Goal: Task Accomplishment & Management: Use online tool/utility

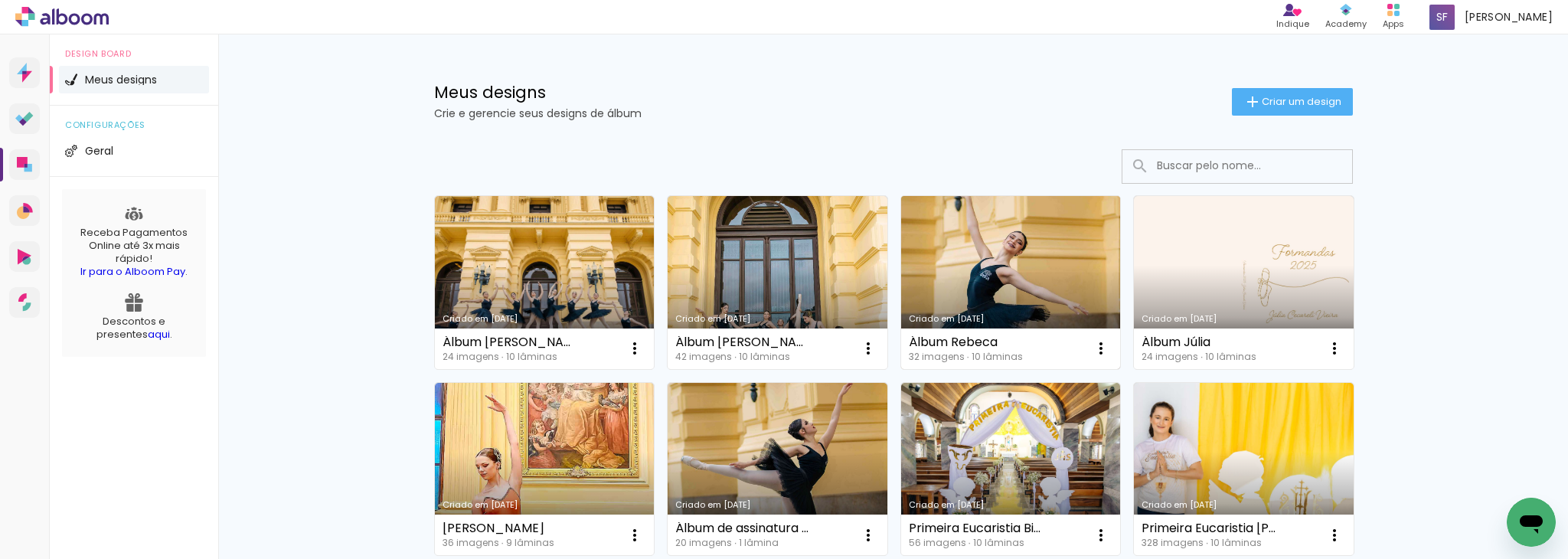
click at [1006, 299] on link "Criado em [DATE]" at bounding box center [1010, 282] width 220 height 173
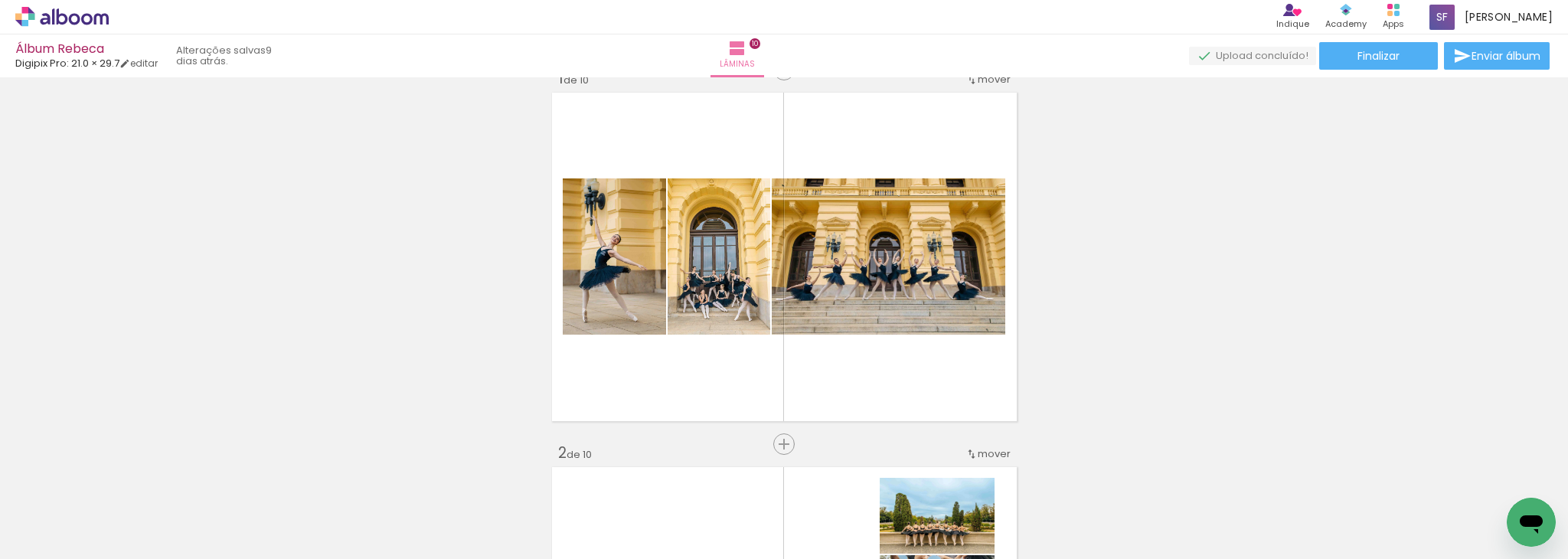
scroll to position [27, 0]
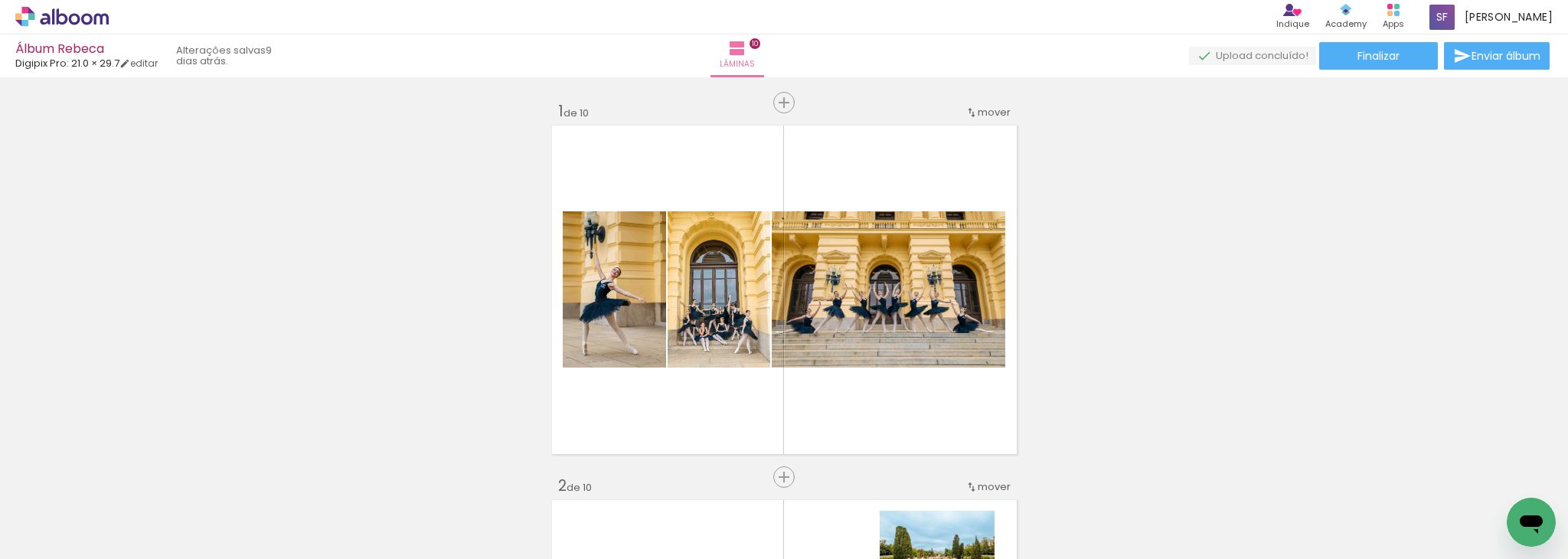
scroll to position [27, 0]
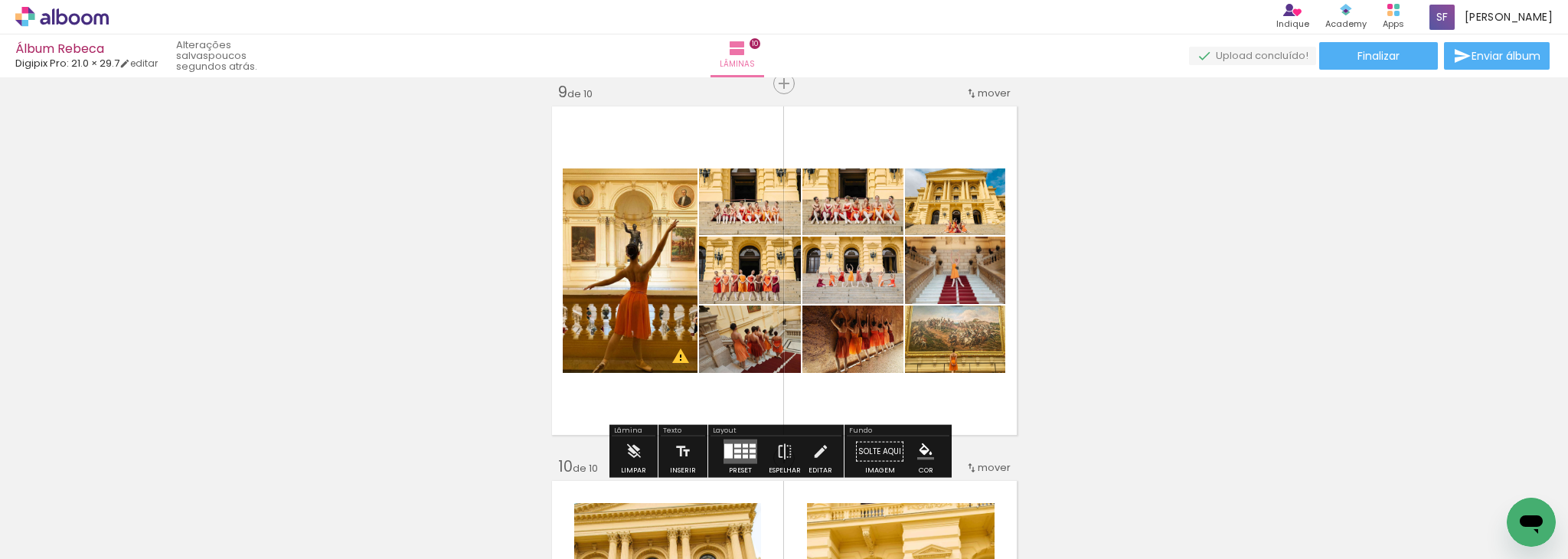
scroll to position [0, 2419]
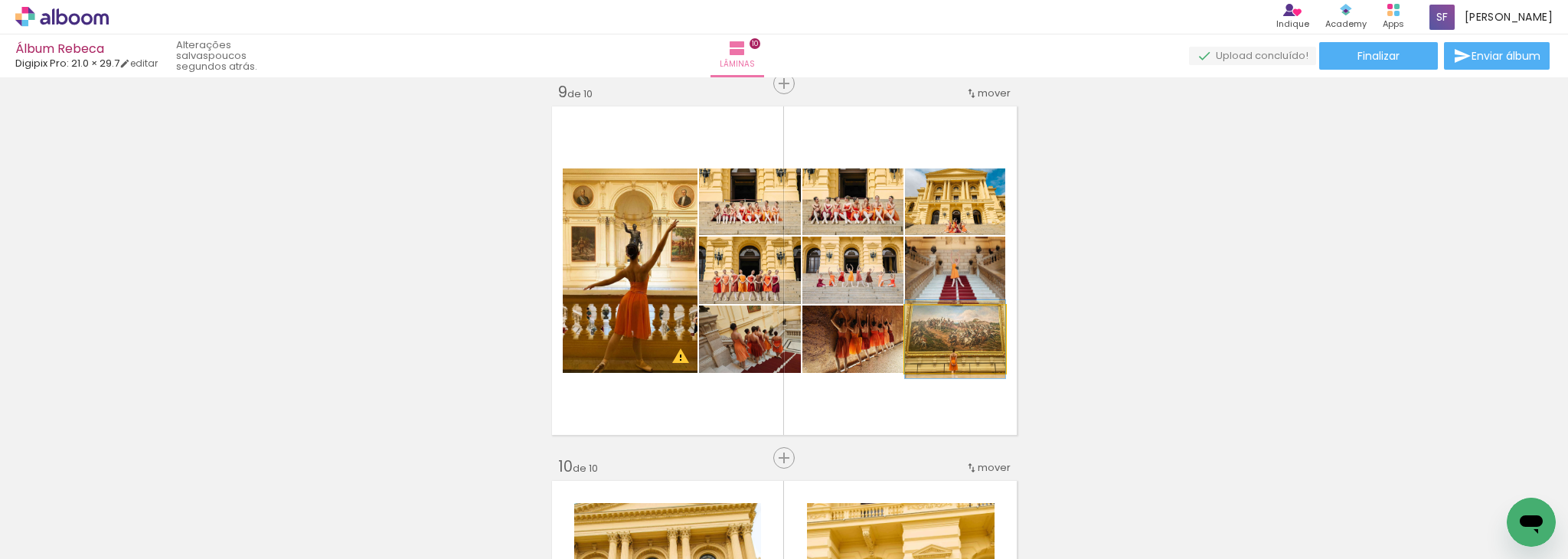
click at [985, 355] on quentale-photo at bounding box center [954, 339] width 100 height 68
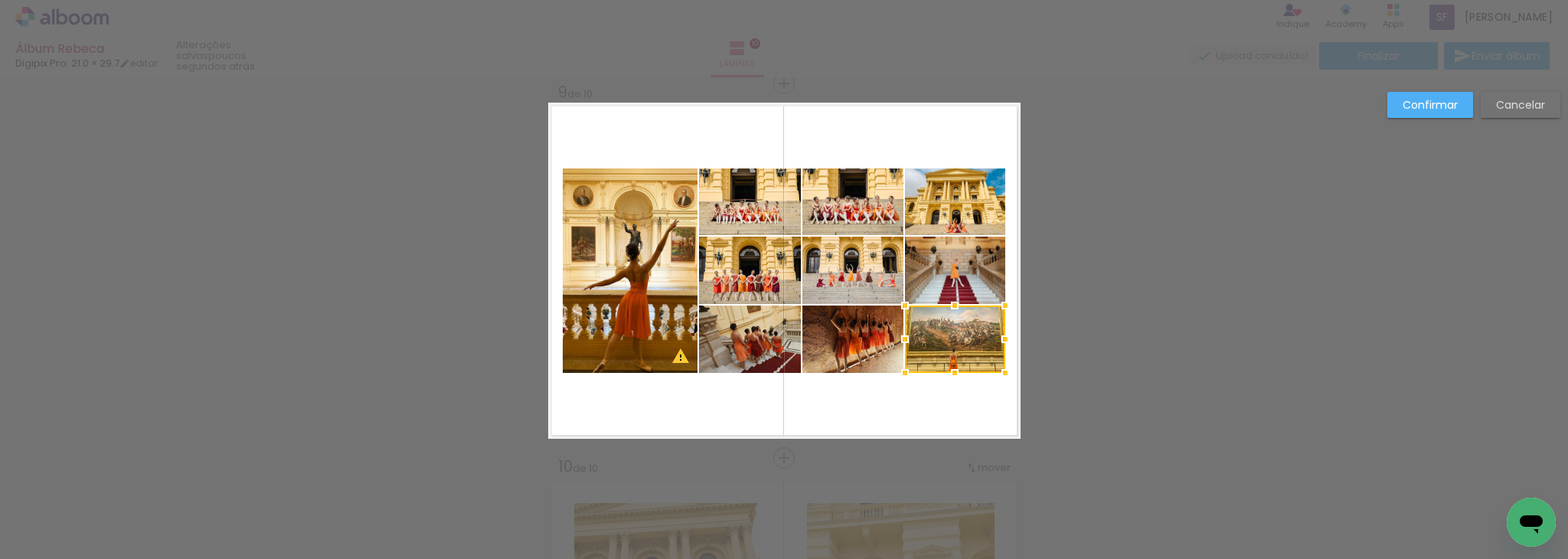
click at [985, 355] on div at bounding box center [954, 339] width 100 height 68
click at [942, 340] on div at bounding box center [955, 339] width 100 height 68
click at [964, 344] on div at bounding box center [955, 339] width 100 height 68
click at [954, 423] on quentale-layouter at bounding box center [784, 270] width 473 height 336
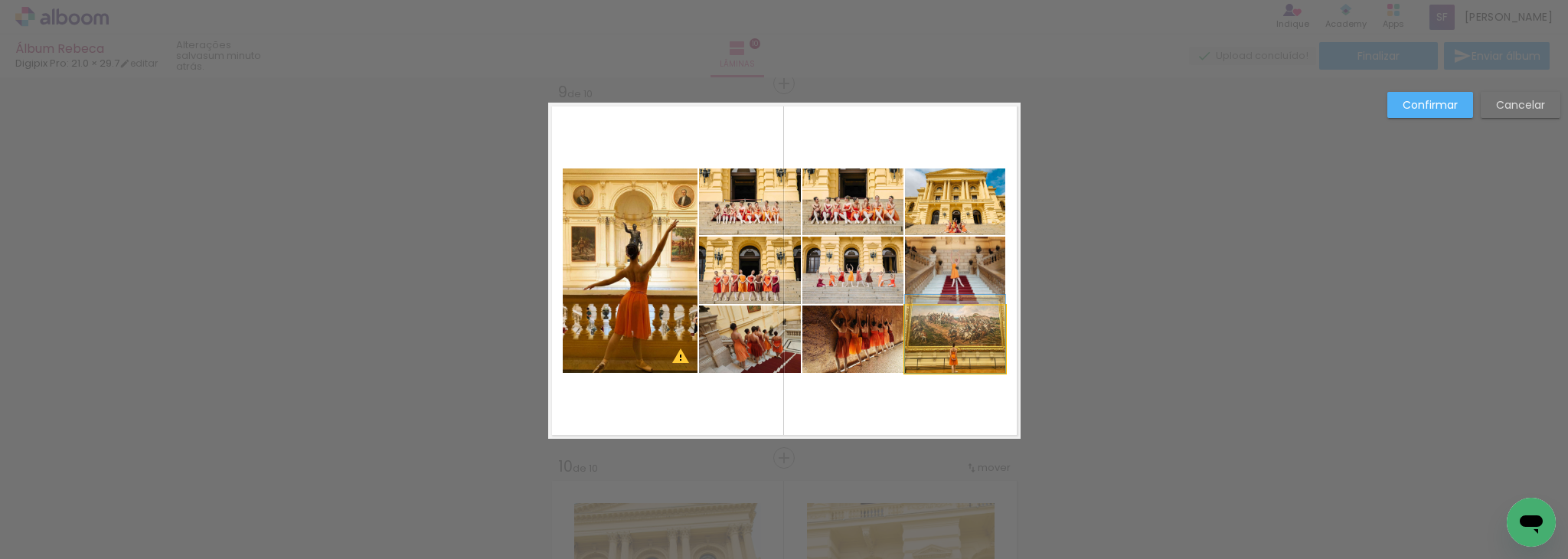
drag, startPoint x: 961, startPoint y: 346, endPoint x: 958, endPoint y: 338, distance: 8.5
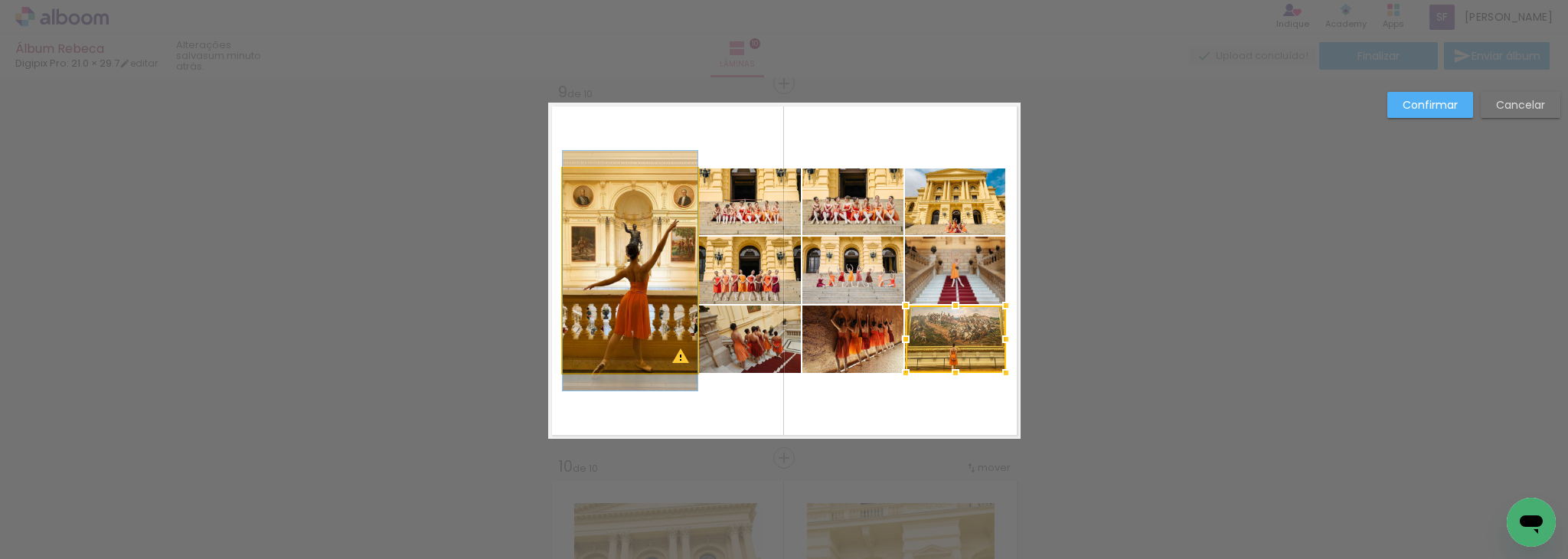
click at [613, 323] on quentale-photo at bounding box center [630, 270] width 135 height 204
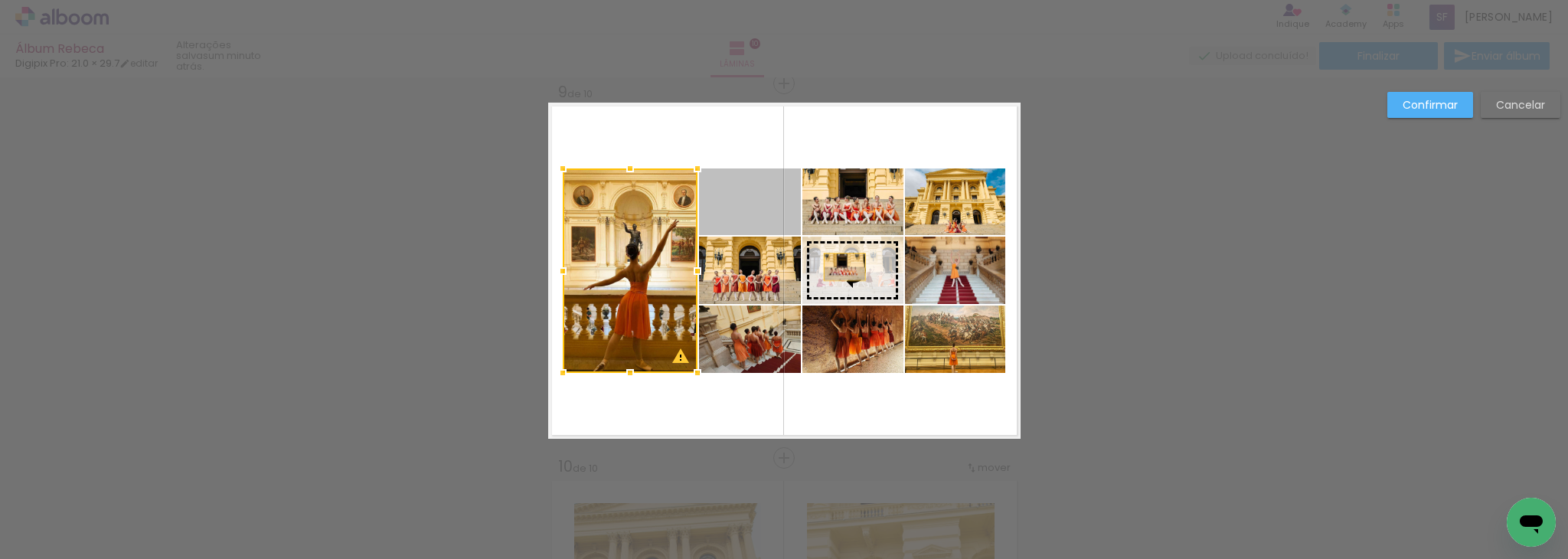
drag, startPoint x: 760, startPoint y: 207, endPoint x: 847, endPoint y: 268, distance: 106.3
click at [0, 0] on slot at bounding box center [0, 0] width 0 height 0
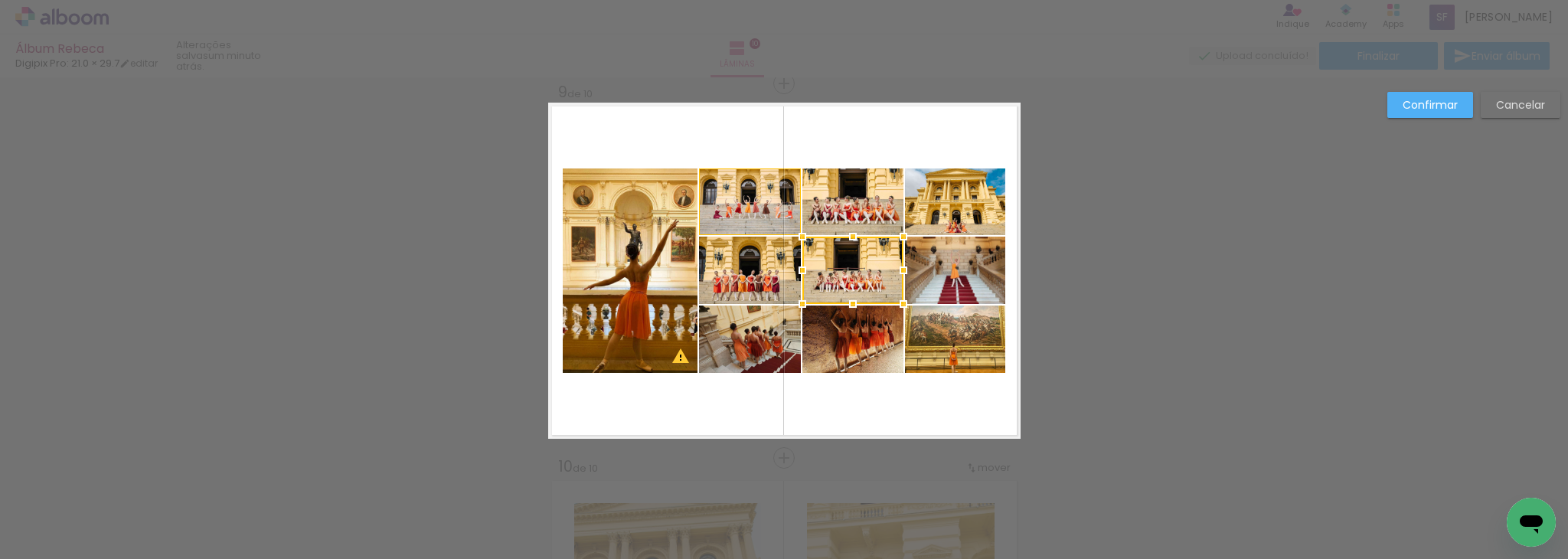
click at [973, 277] on quentale-photo at bounding box center [954, 270] width 100 height 68
click at [973, 277] on div at bounding box center [954, 270] width 100 height 68
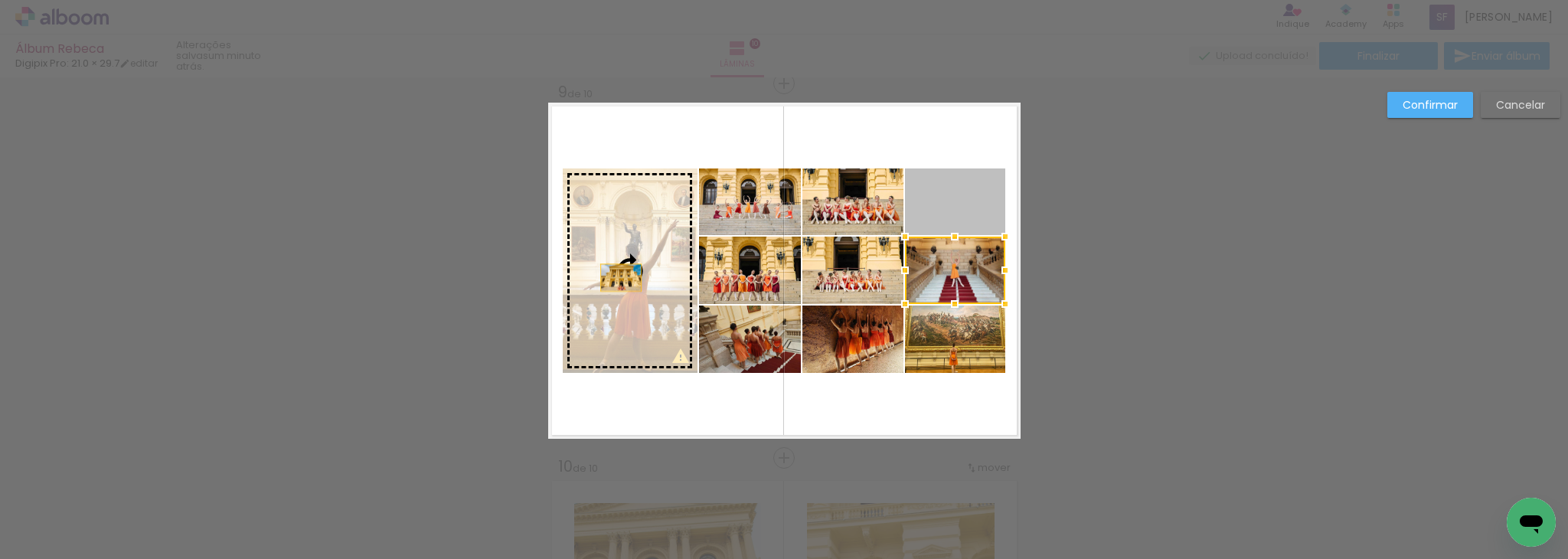
drag, startPoint x: 937, startPoint y: 200, endPoint x: 613, endPoint y: 278, distance: 333.3
click at [0, 0] on slot at bounding box center [0, 0] width 0 height 0
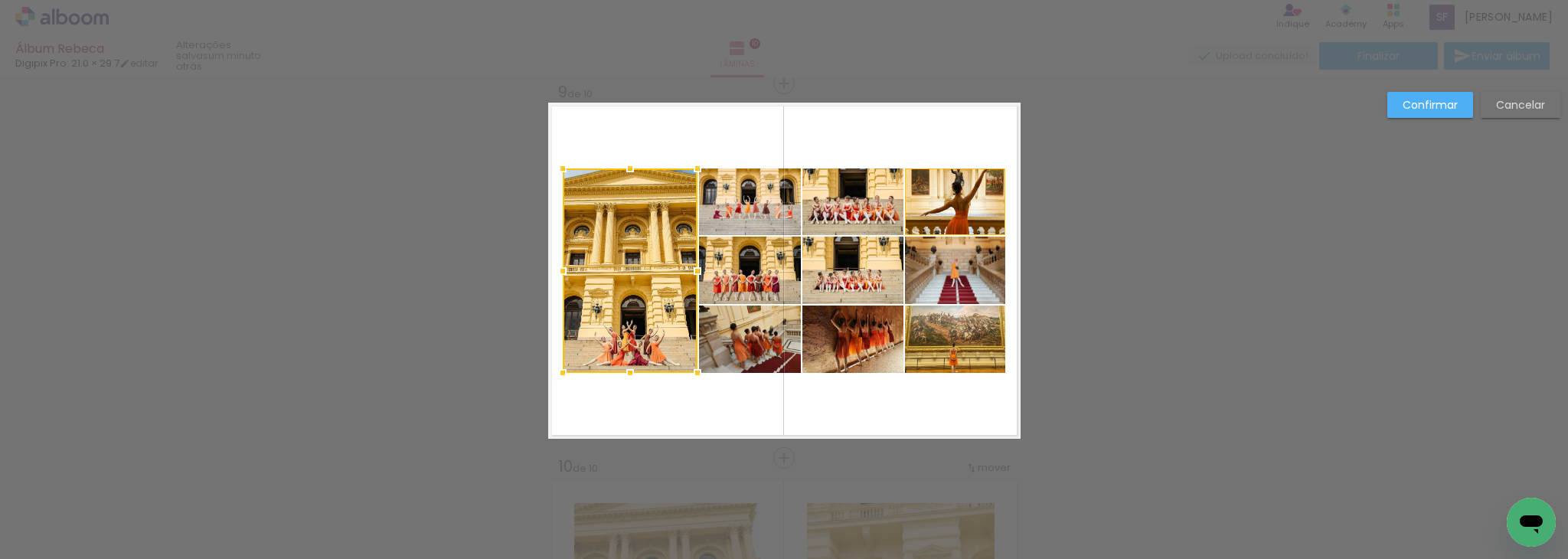
click at [0, 0] on slot "Cancelar" at bounding box center [0, 0] width 0 height 0
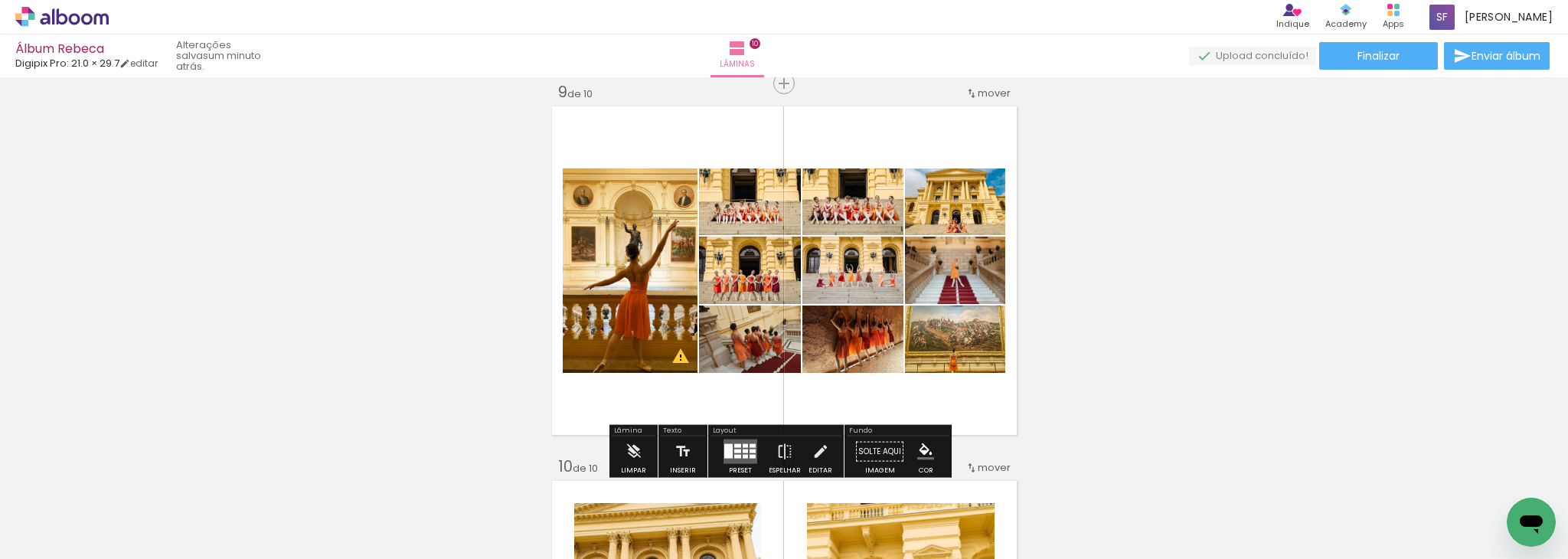
click at [724, 450] on div at bounding box center [728, 451] width 8 height 14
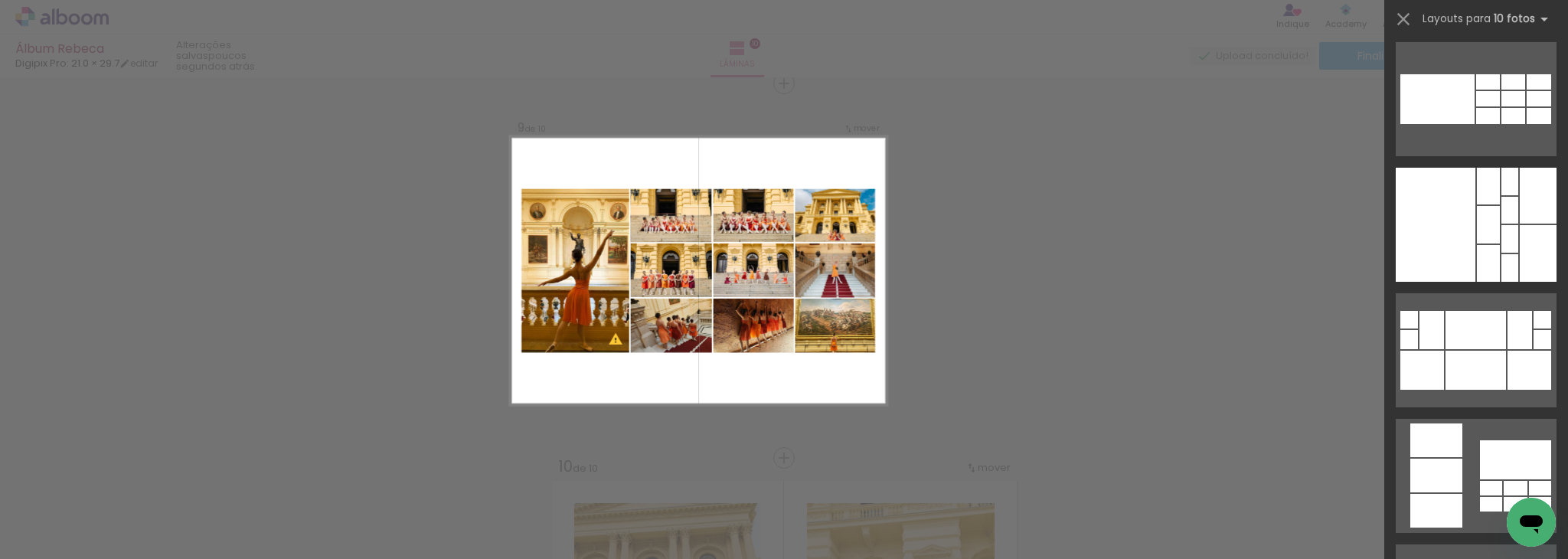
scroll to position [0, 0]
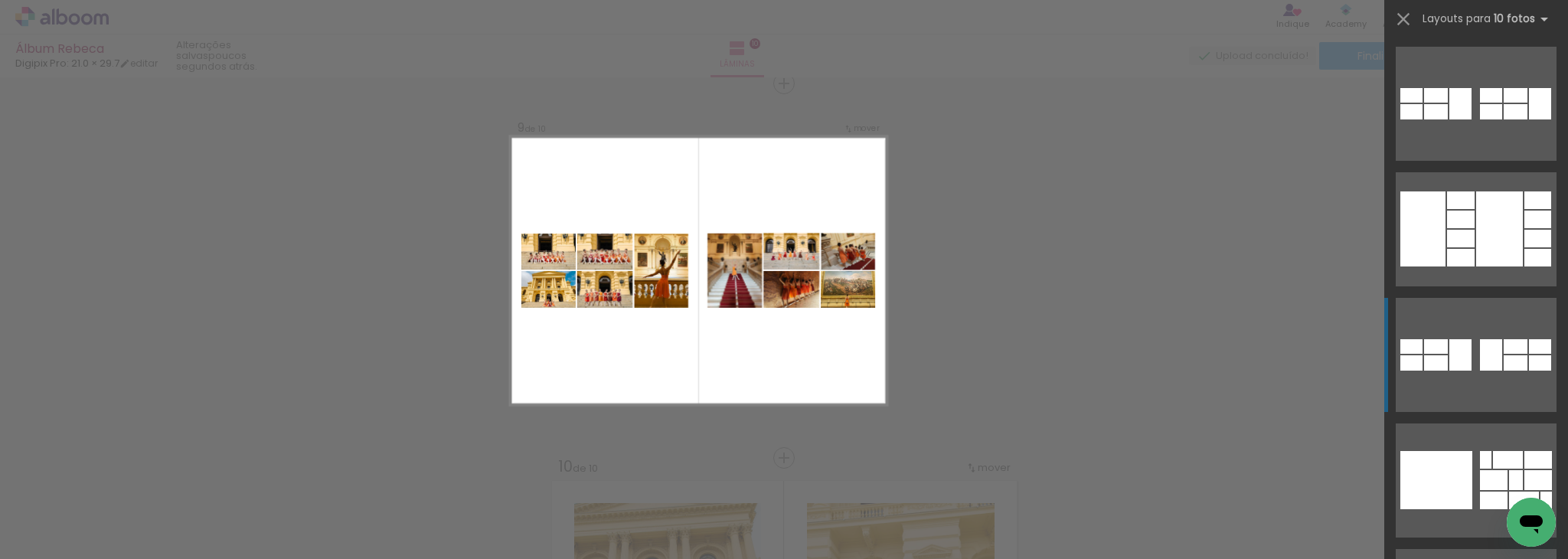
click at [1489, 352] on div at bounding box center [1490, 355] width 23 height 32
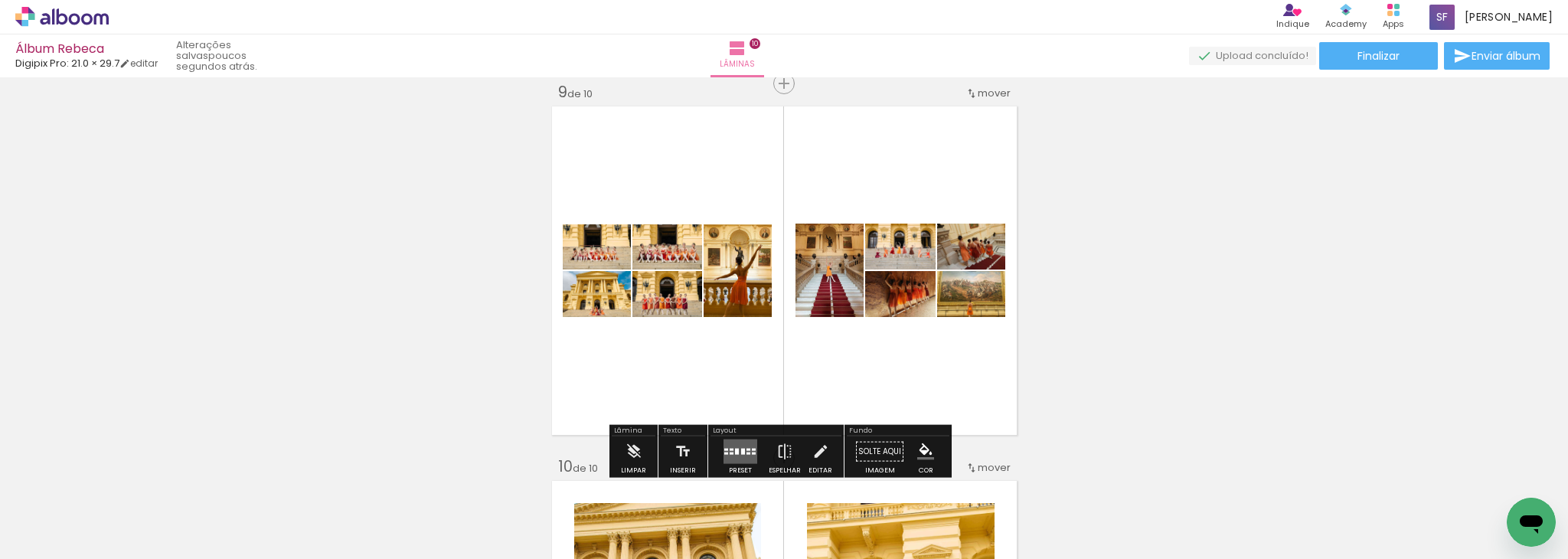
click at [953, 293] on div at bounding box center [964, 287] width 24 height 24
click at [1013, 302] on quentale-layouter at bounding box center [784, 270] width 473 height 336
click at [995, 304] on quentale-photo at bounding box center [971, 294] width 68 height 46
click at [998, 298] on quentale-photo at bounding box center [971, 294] width 68 height 46
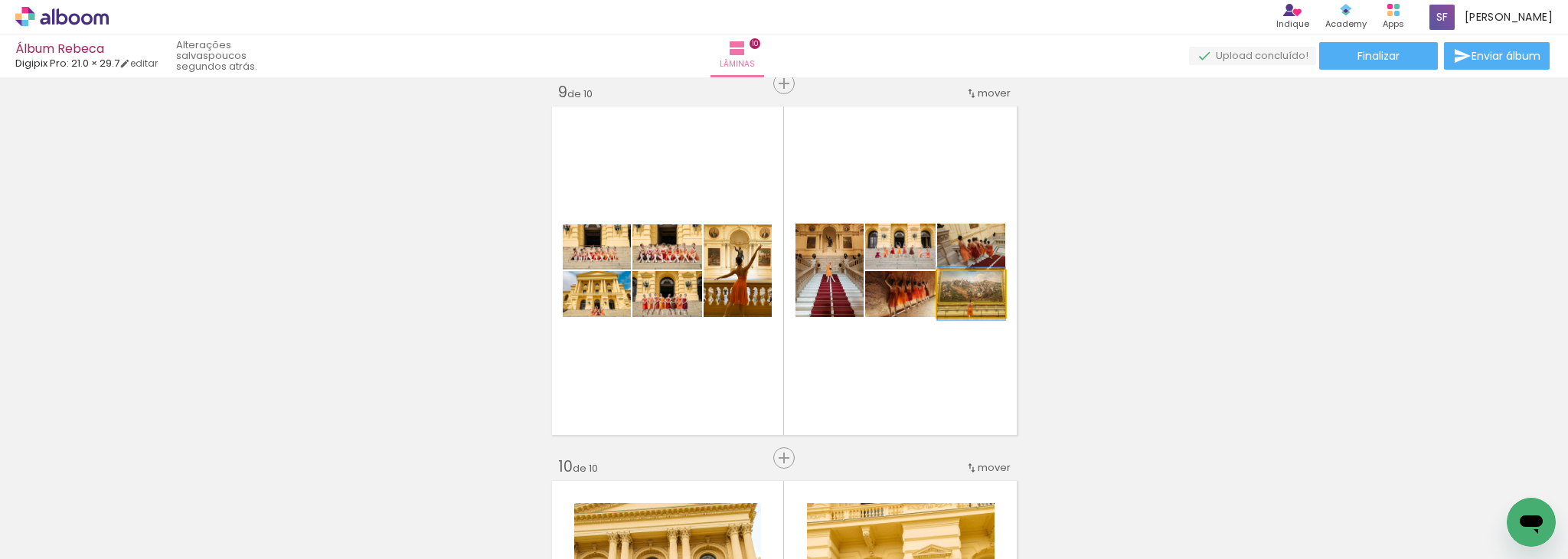
click at [998, 298] on quentale-photo at bounding box center [971, 294] width 68 height 46
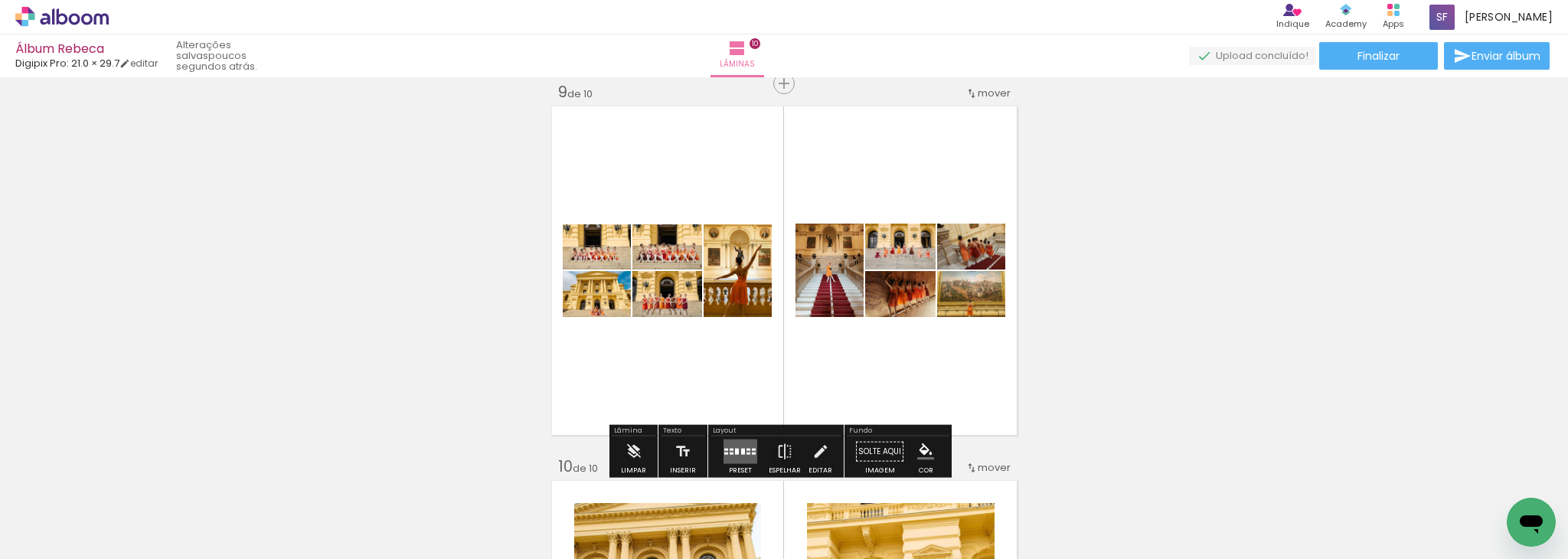
click at [998, 298] on quentale-photo at bounding box center [971, 294] width 68 height 46
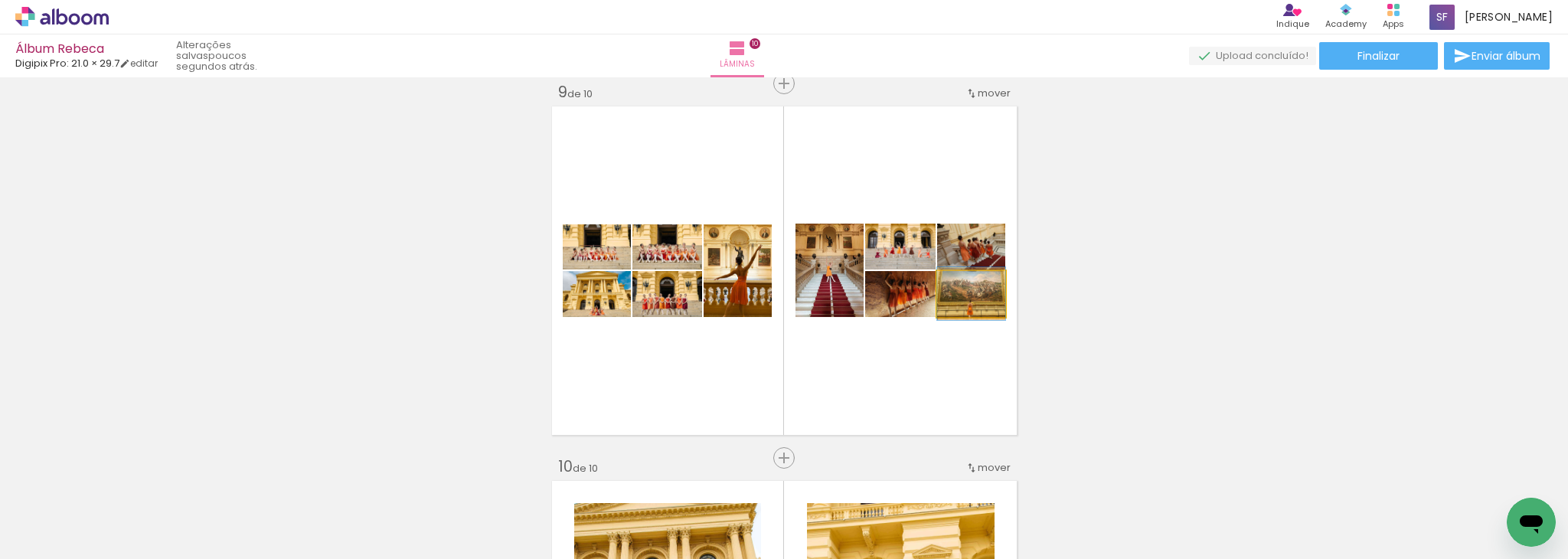
click at [999, 298] on quentale-layouter at bounding box center [784, 270] width 473 height 336
drag, startPoint x: 996, startPoint y: 295, endPoint x: 995, endPoint y: 287, distance: 8.1
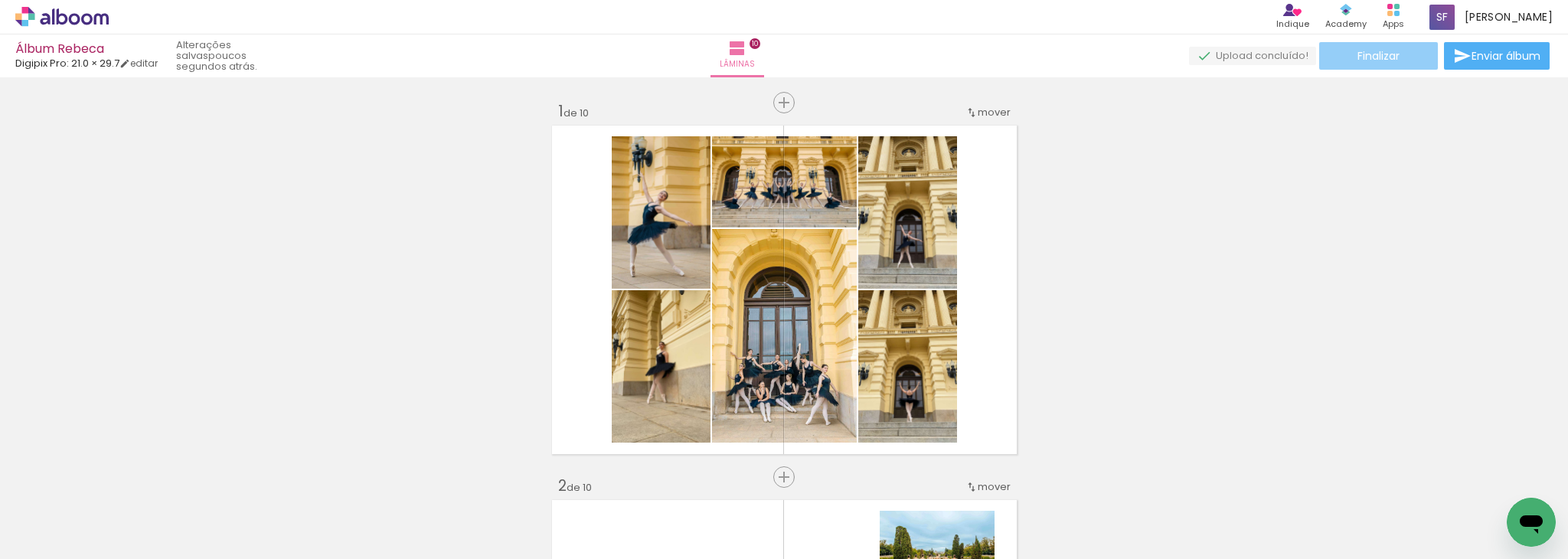
click at [1368, 53] on span "Finalizar" at bounding box center [1378, 56] width 42 height 11
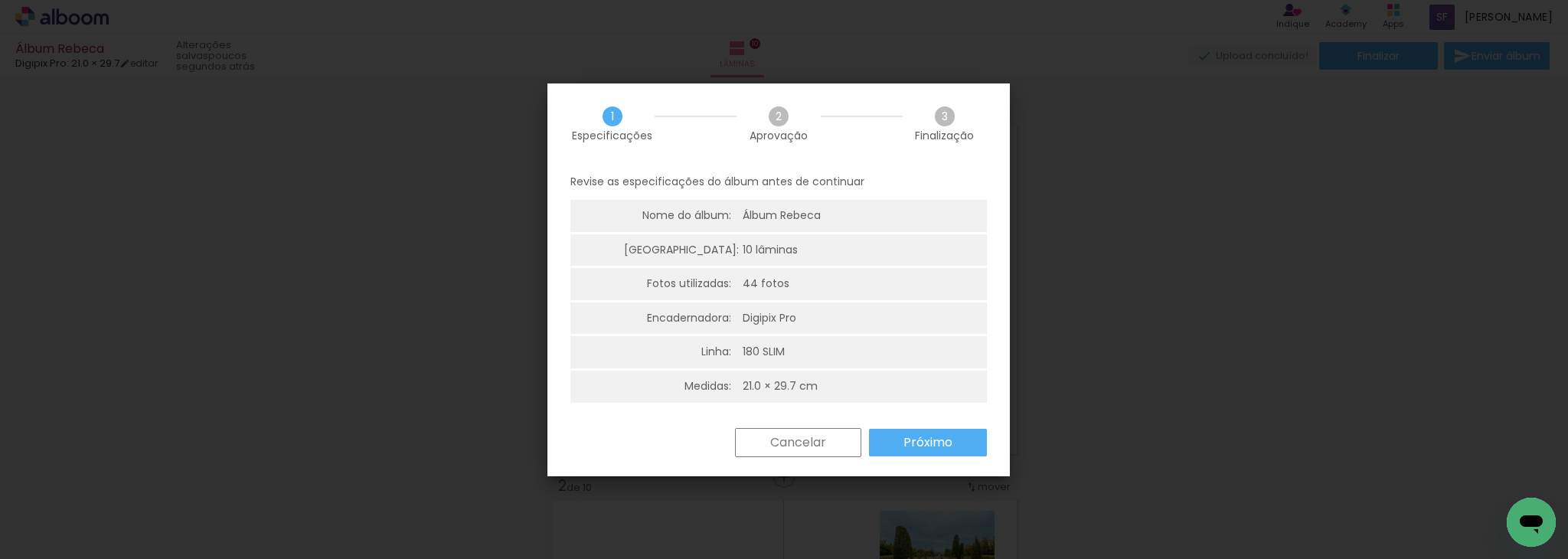
click at [0, 0] on slot "Próximo" at bounding box center [0, 0] width 0 height 0
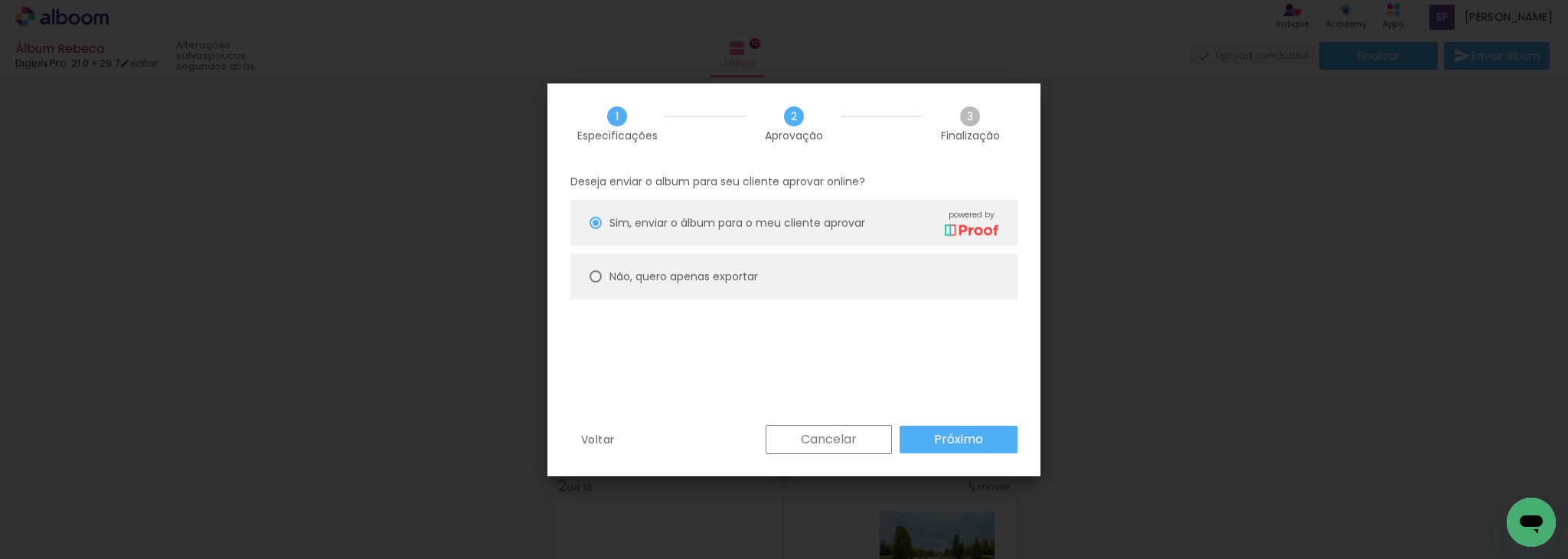
click at [0, 0] on slot "Próximo" at bounding box center [0, 0] width 0 height 0
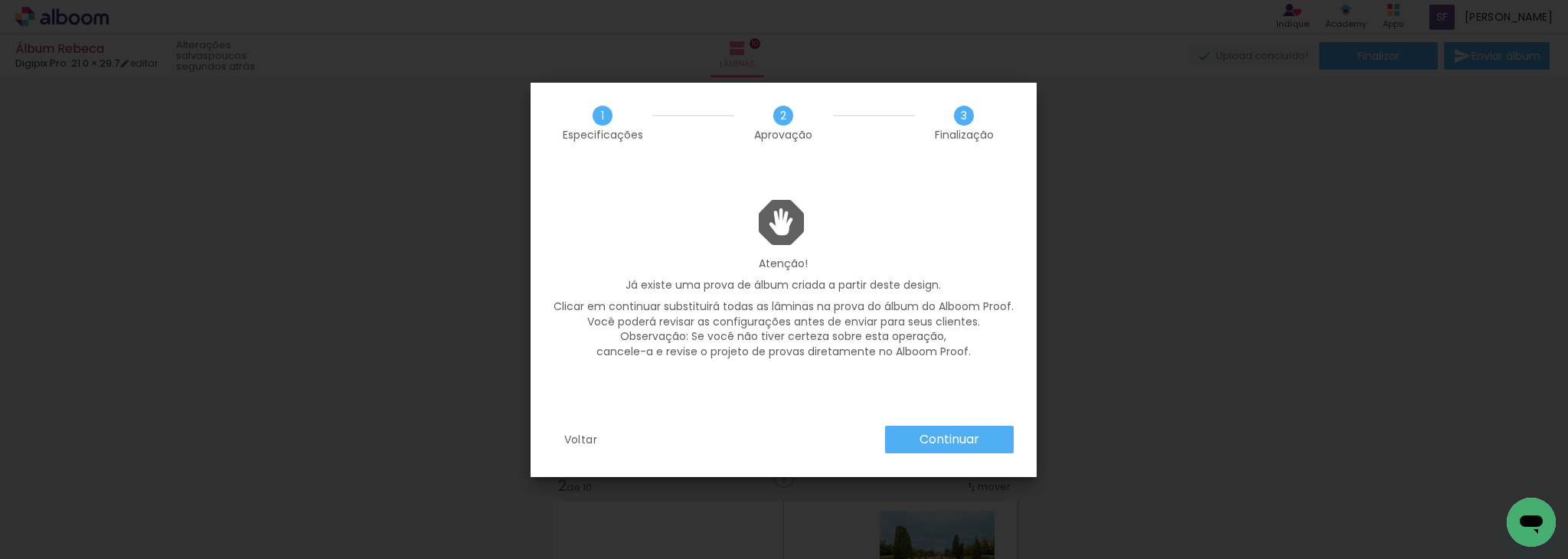
click at [0, 0] on slot "Continuar" at bounding box center [0, 0] width 0 height 0
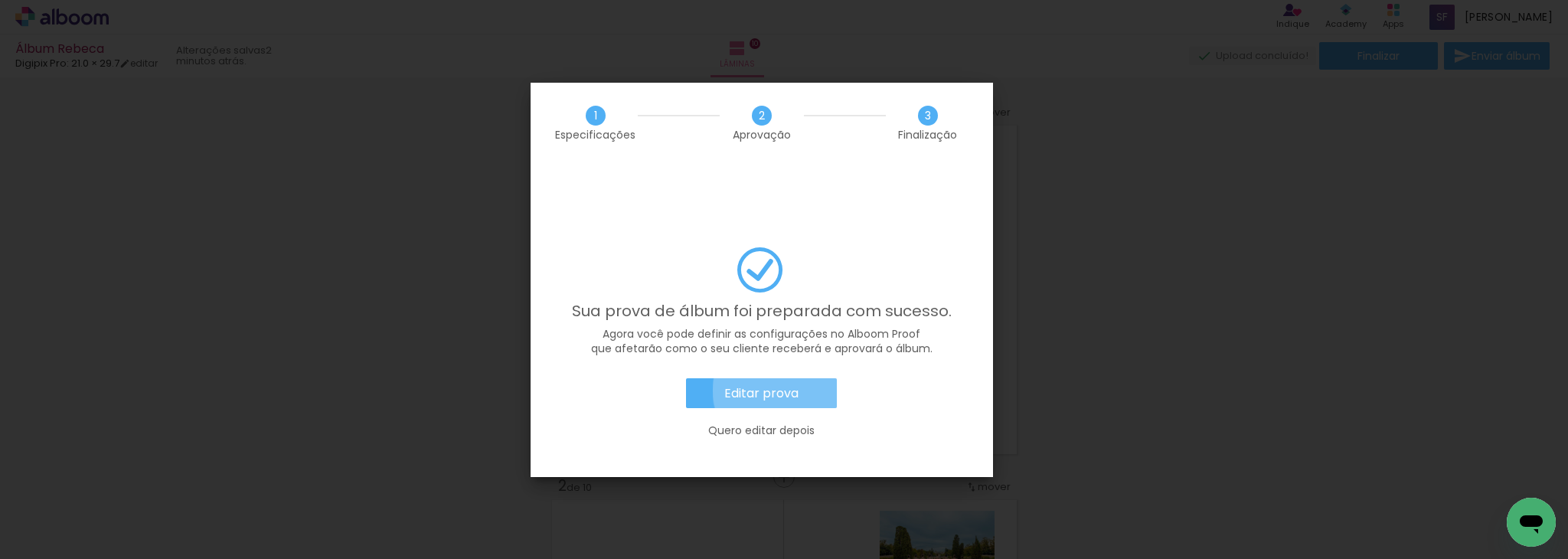
click at [0, 0] on slot "Editar prova" at bounding box center [0, 0] width 0 height 0
